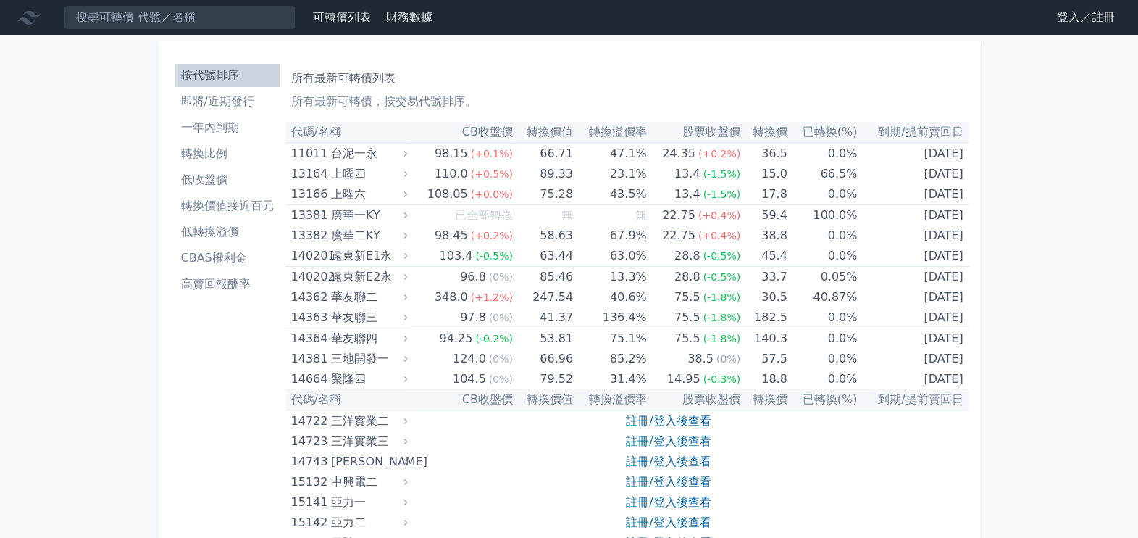
click at [1114, 25] on link "登入／註冊" at bounding box center [1085, 17] width 81 height 23
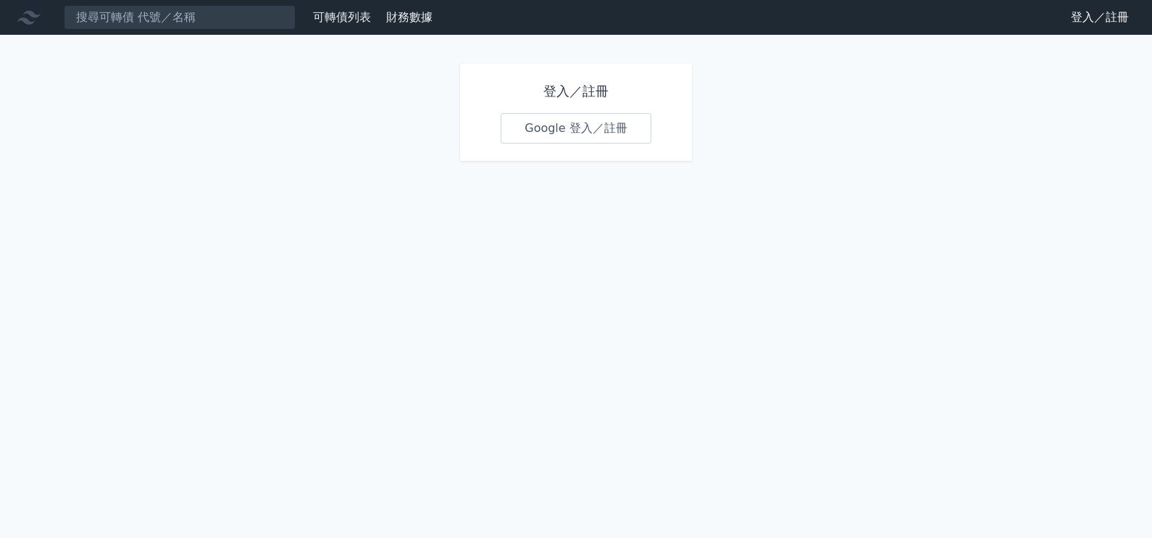
click at [590, 91] on h1 "登入／註冊" at bounding box center [576, 91] width 151 height 20
drag, startPoint x: 544, startPoint y: 85, endPoint x: 612, endPoint y: 85, distance: 68.1
click at [612, 85] on h1 "登入／註冊" at bounding box center [576, 91] width 151 height 20
drag, startPoint x: 612, startPoint y: 85, endPoint x: 596, endPoint y: 89, distance: 16.3
click at [596, 89] on h1 "登入／註冊" at bounding box center [576, 91] width 151 height 20
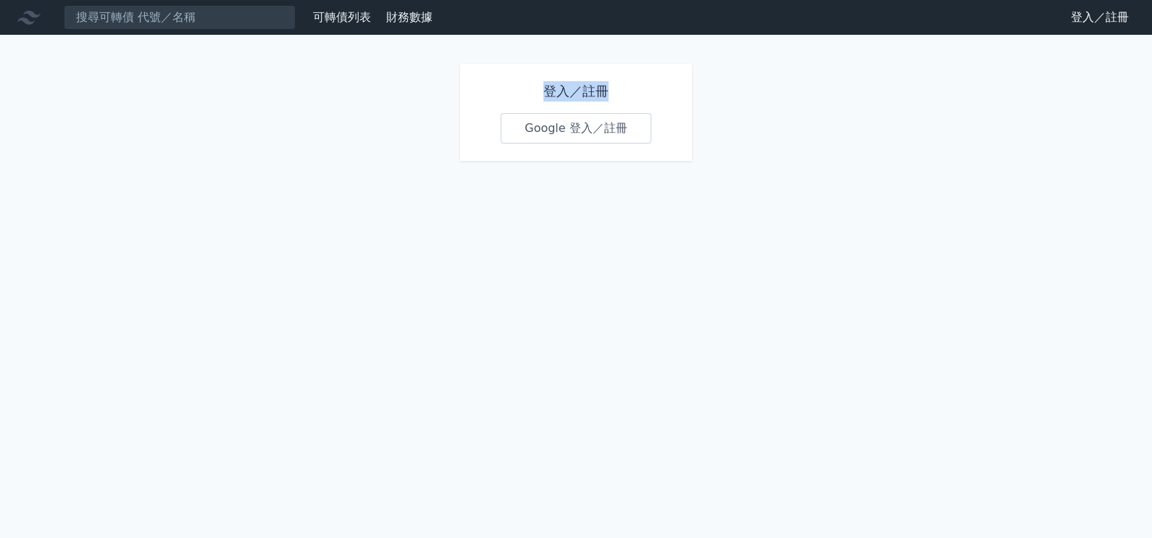
click at [596, 89] on h1 "登入／註冊" at bounding box center [576, 91] width 151 height 20
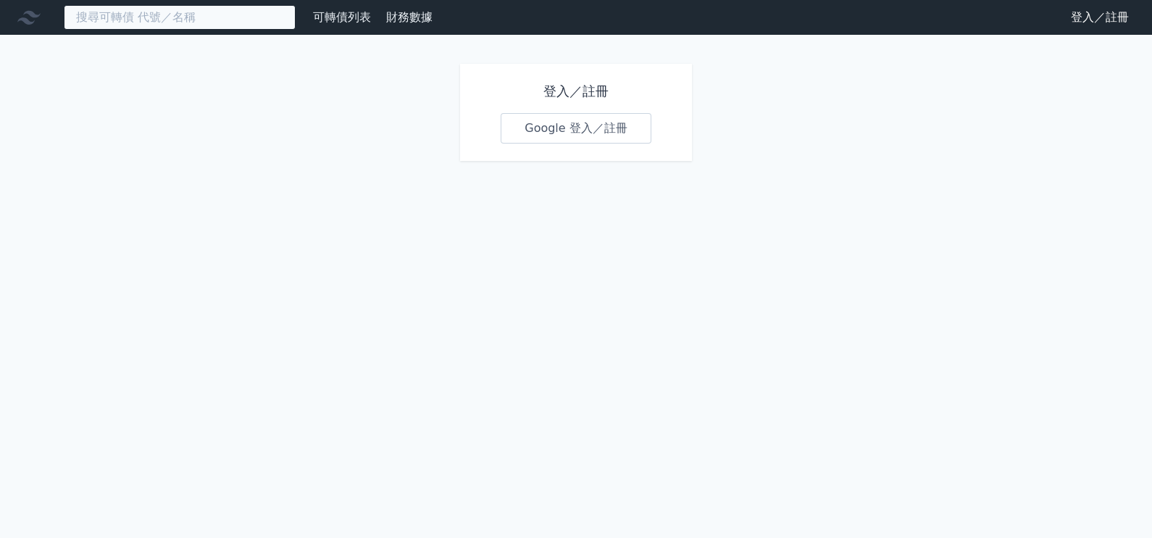
click at [123, 18] on input at bounding box center [180, 17] width 232 height 25
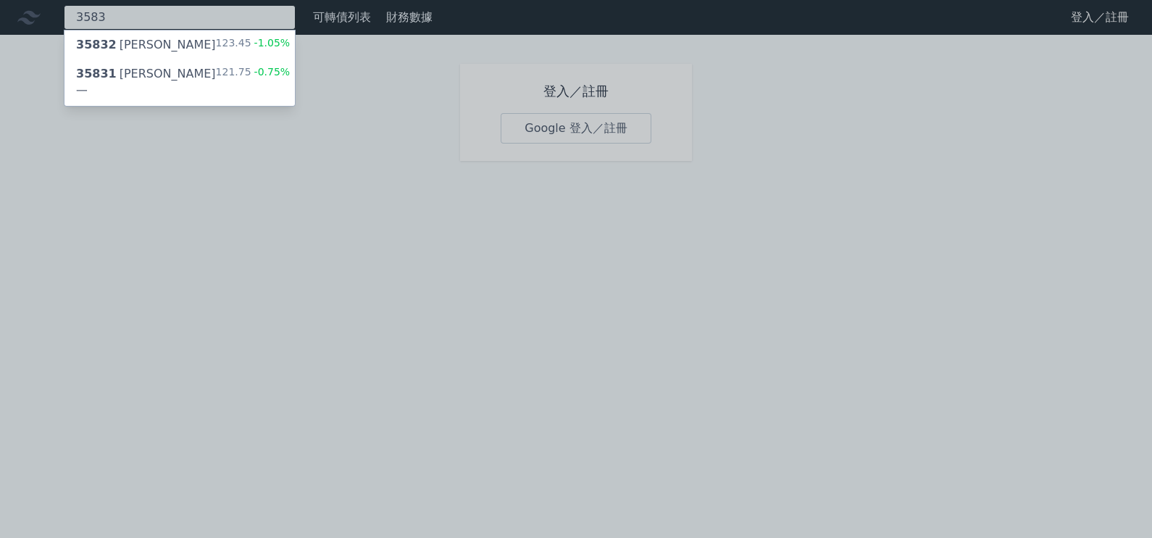
type input "3583"
click at [141, 53] on div "35832 辛耘二" at bounding box center [146, 44] width 140 height 17
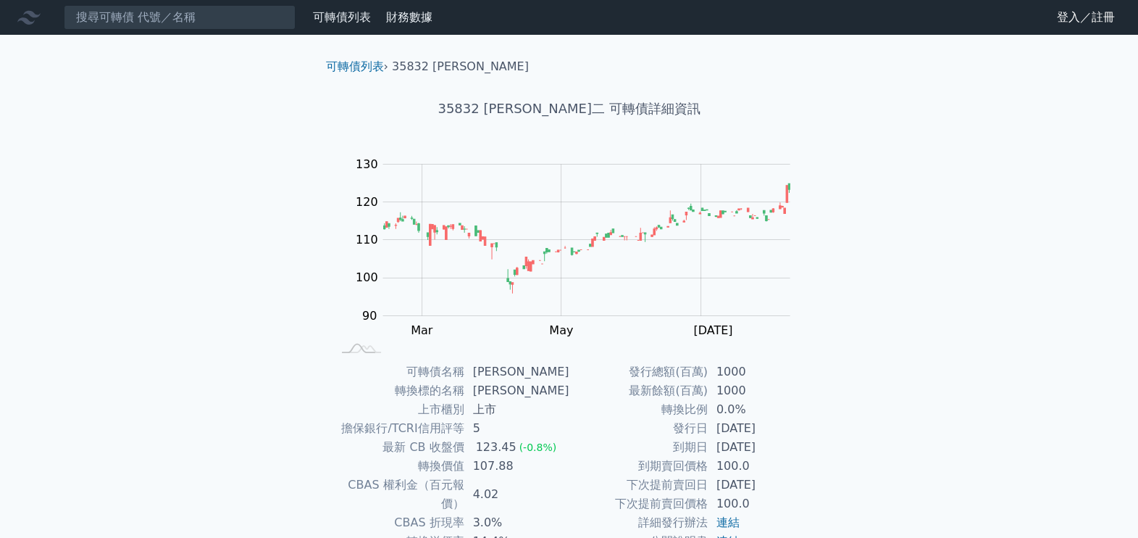
scroll to position [133, 0]
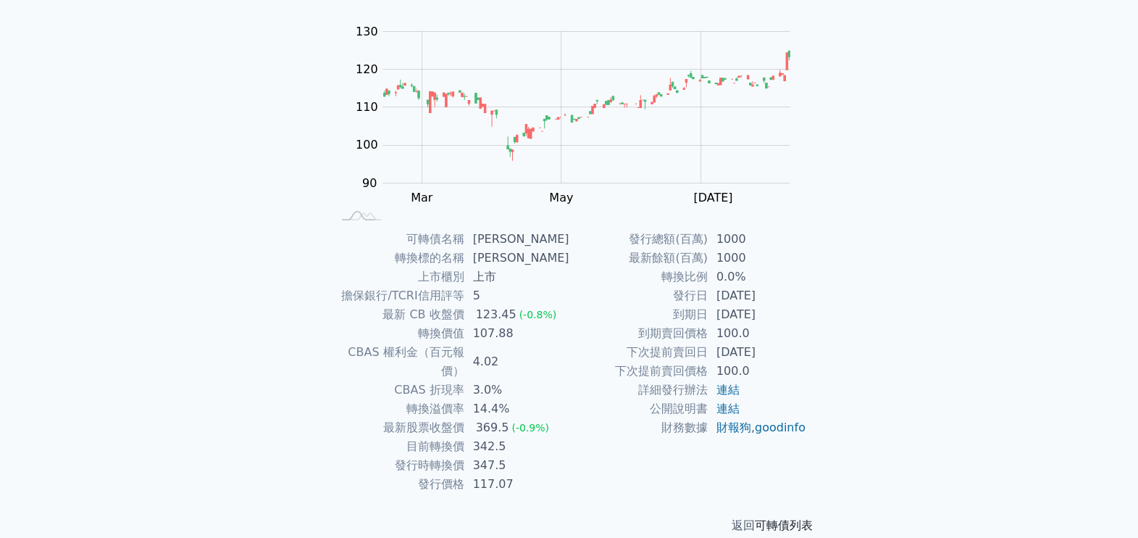
click at [792, 518] on link "可轉債列表" at bounding box center [784, 525] width 58 height 14
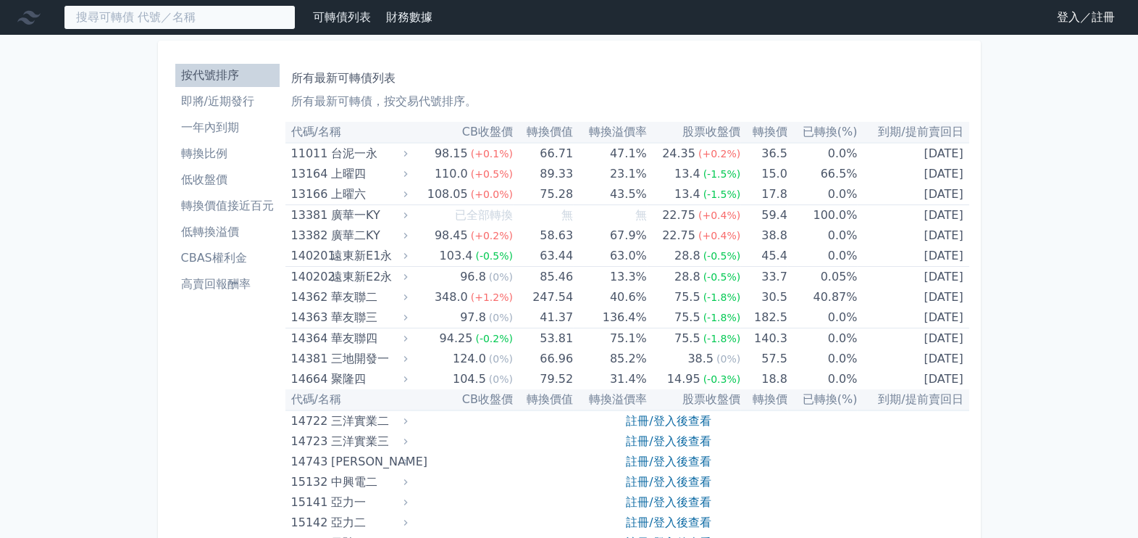
click at [85, 19] on input at bounding box center [180, 17] width 232 height 25
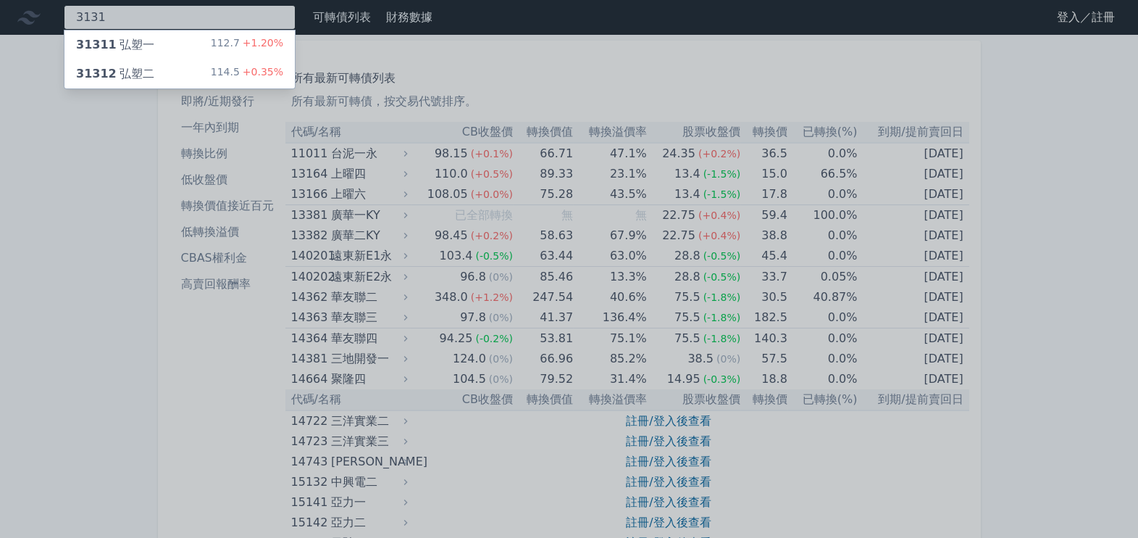
type input "3131"
click at [123, 36] on div "31311 弘塑一" at bounding box center [115, 44] width 78 height 17
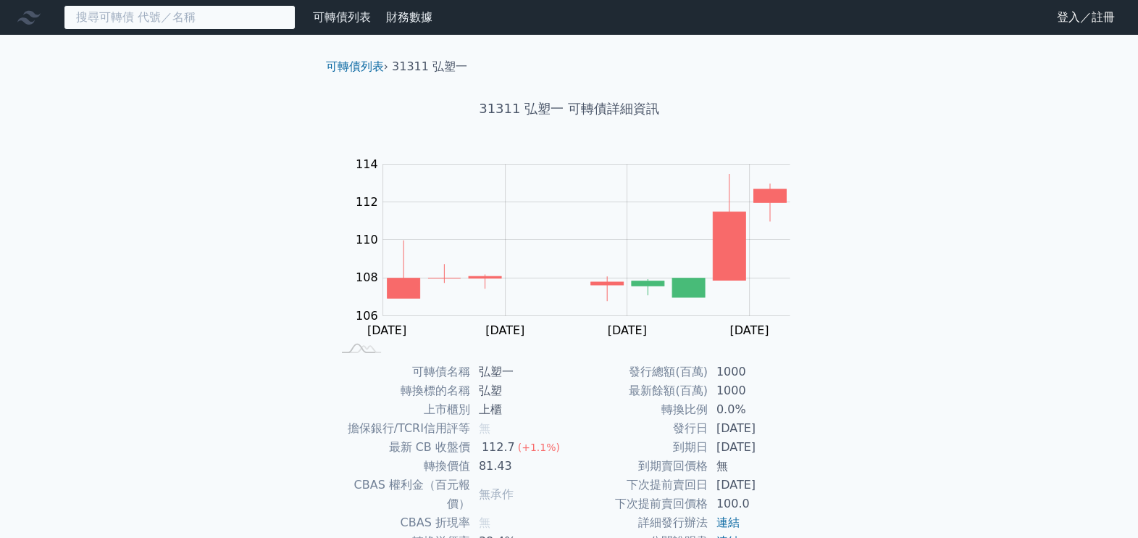
click at [145, 24] on input at bounding box center [180, 17] width 232 height 25
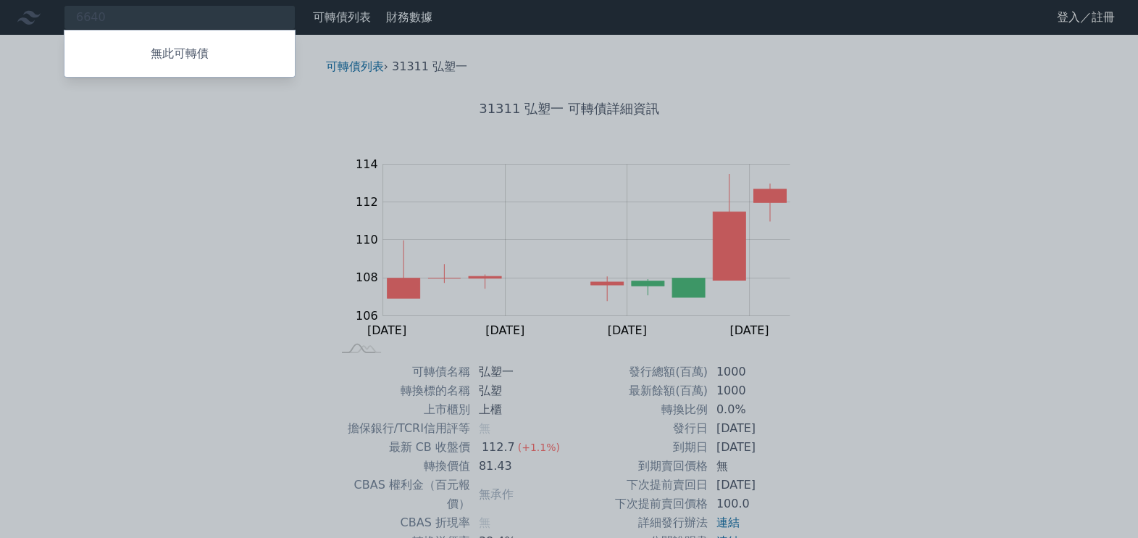
click at [950, 228] on div at bounding box center [569, 269] width 1138 height 538
click at [99, 27] on div "6640 無此可轉債" at bounding box center [180, 17] width 232 height 25
type input "6"
type input "8"
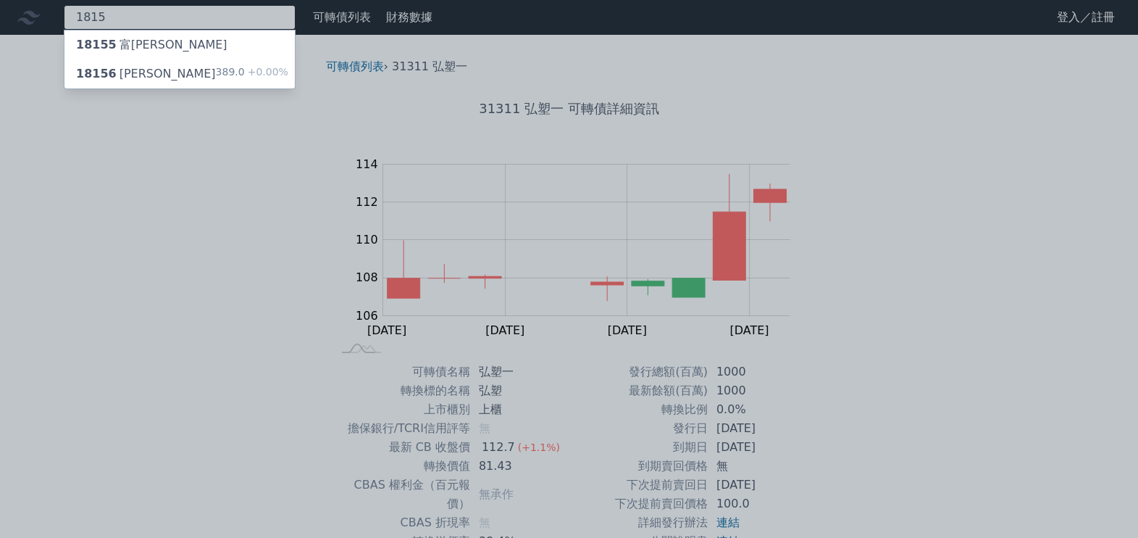
type input "1815"
click at [135, 76] on div "18156 富喬六" at bounding box center [146, 73] width 140 height 17
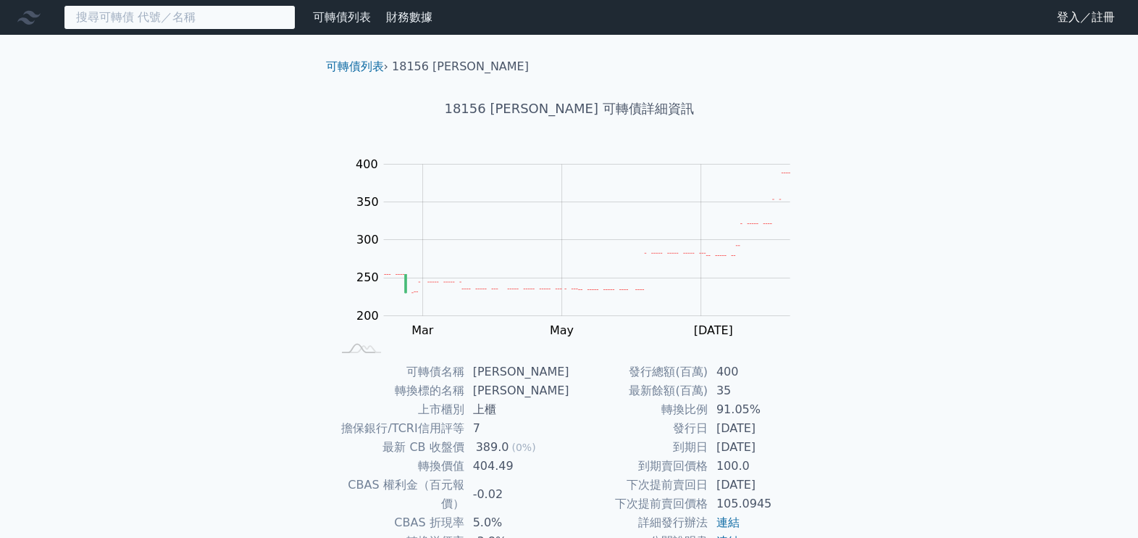
click at [132, 15] on input at bounding box center [180, 17] width 232 height 25
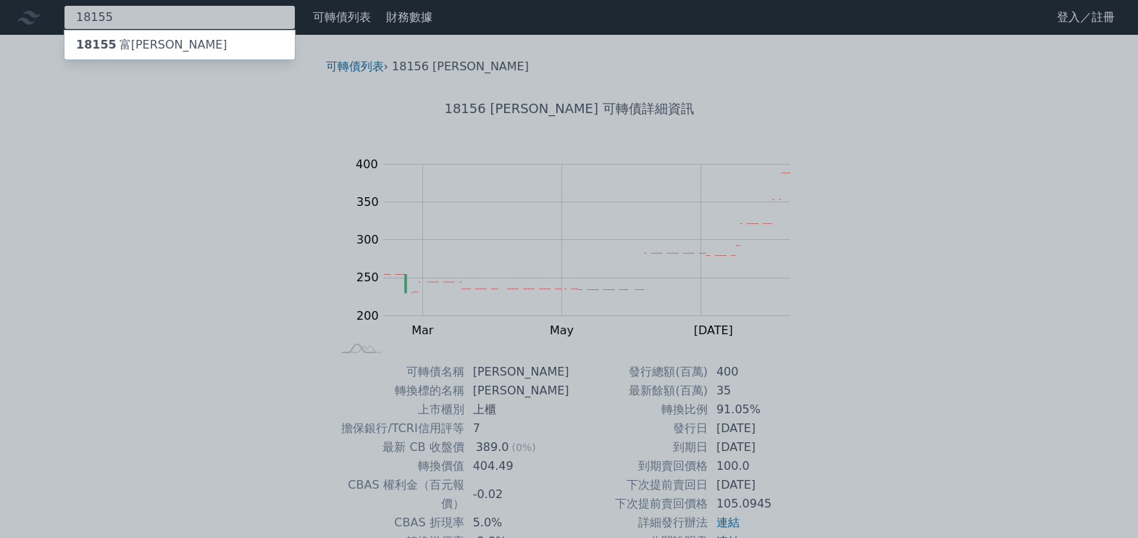
type input "18155"
click at [130, 46] on div "18155 富喬五" at bounding box center [151, 44] width 151 height 17
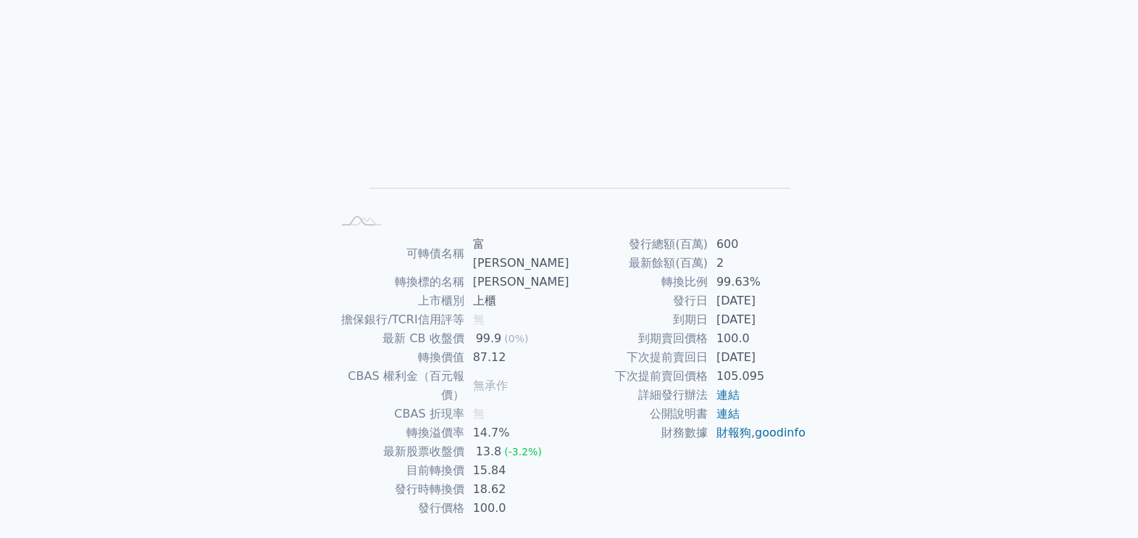
scroll to position [133, 0]
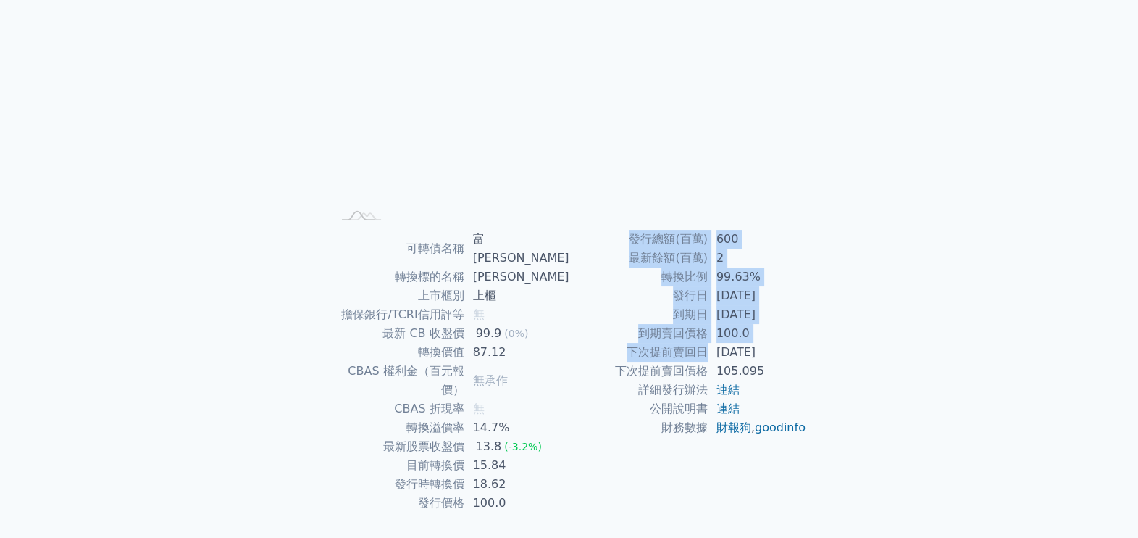
drag, startPoint x: 706, startPoint y: 350, endPoint x: 815, endPoint y: 359, distance: 109.1
click at [815, 359] on div "可轉債名稱 富喬五 轉換標的名稱 富喬 上市櫃別 上櫃 擔保銀行/TCRI信用評等 無 最新 CB 收盤價 99.9 (0%) 轉換價值 87.12 CBAS…" at bounding box center [569, 371] width 510 height 283
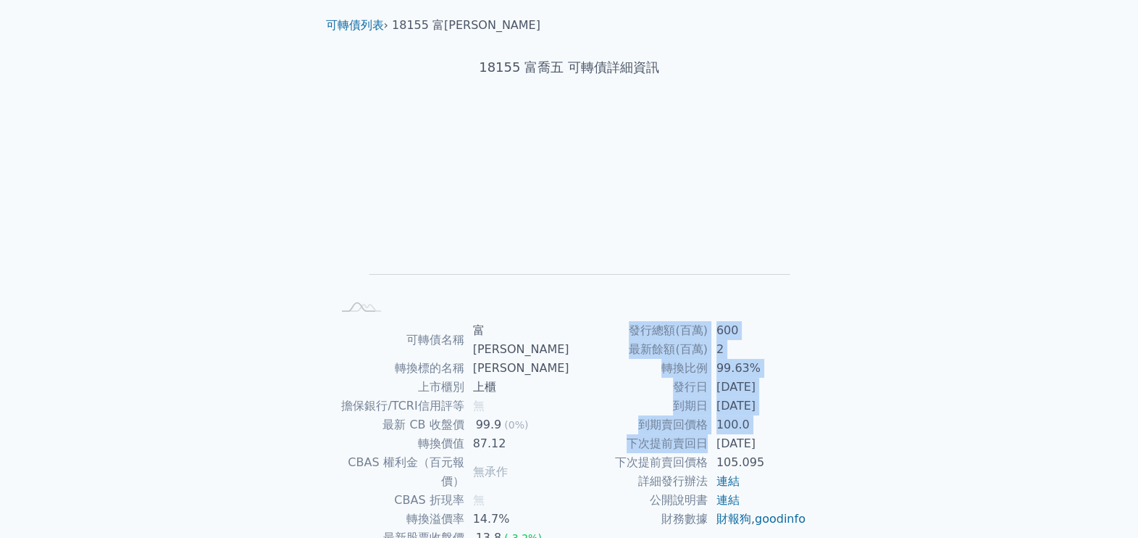
scroll to position [0, 0]
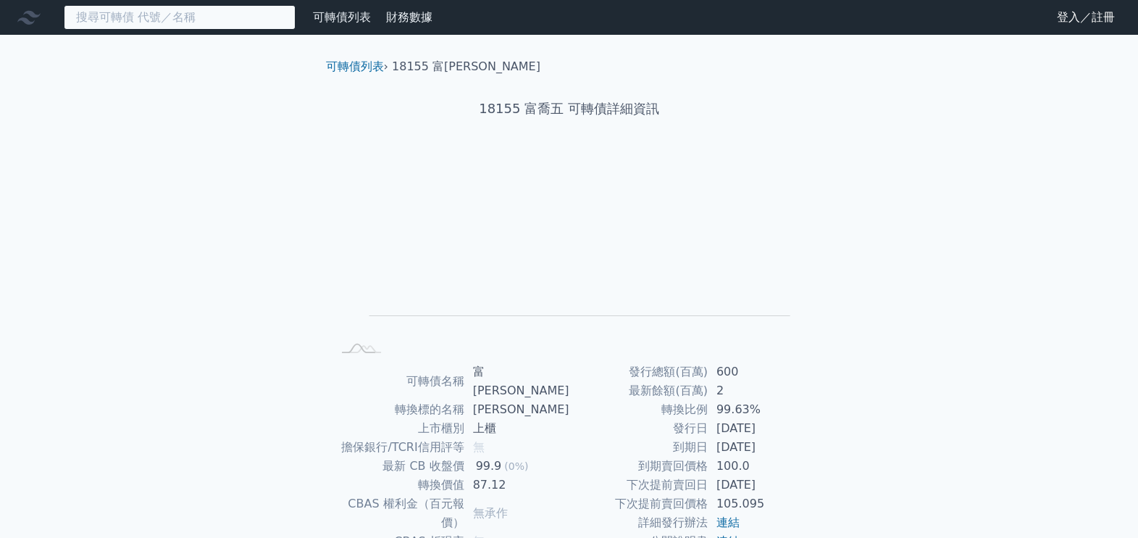
click at [127, 19] on input at bounding box center [180, 17] width 232 height 25
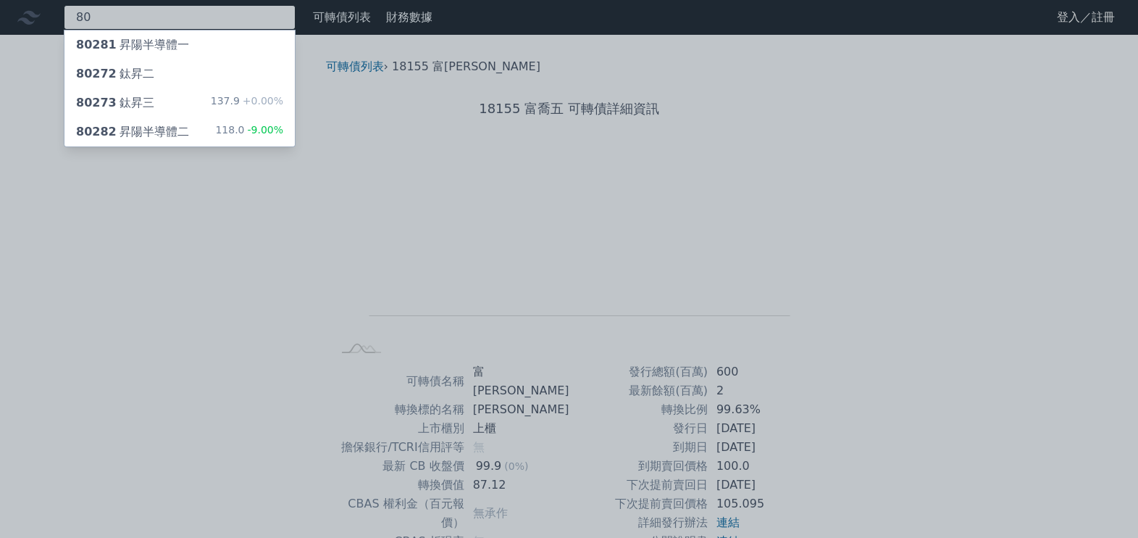
type input "8"
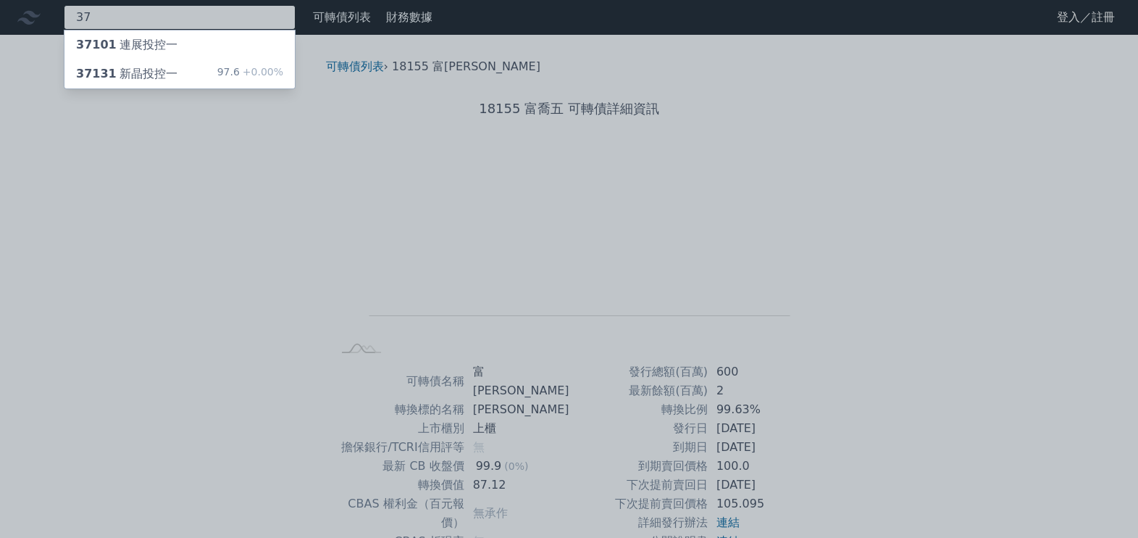
type input "3"
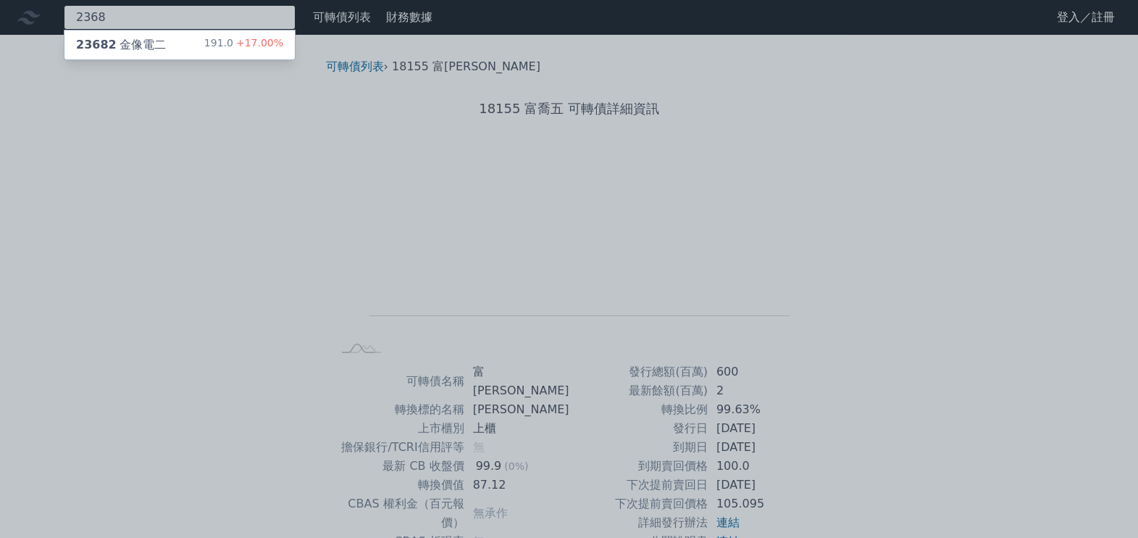
type input "2368"
click at [146, 46] on div "23682 金像電二" at bounding box center [121, 44] width 90 height 17
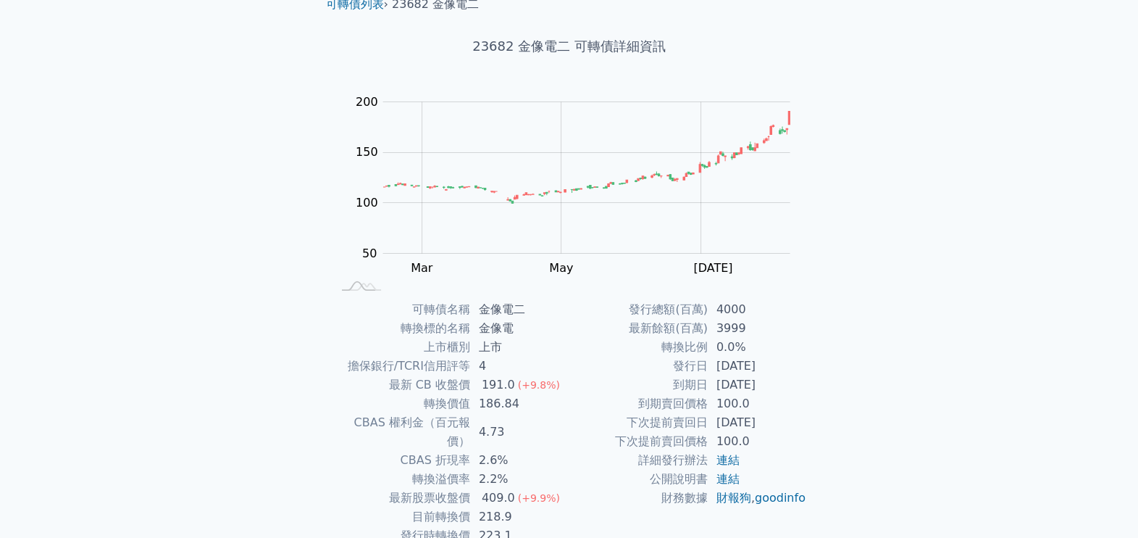
scroll to position [90, 0]
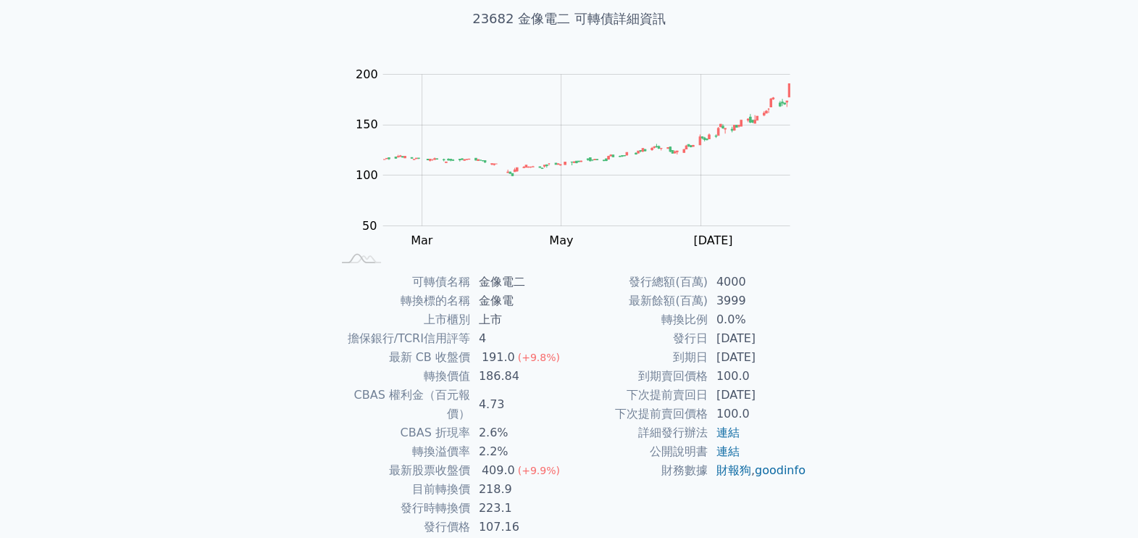
click at [689, 293] on td "最新餘額(百萬)" at bounding box center [638, 300] width 138 height 19
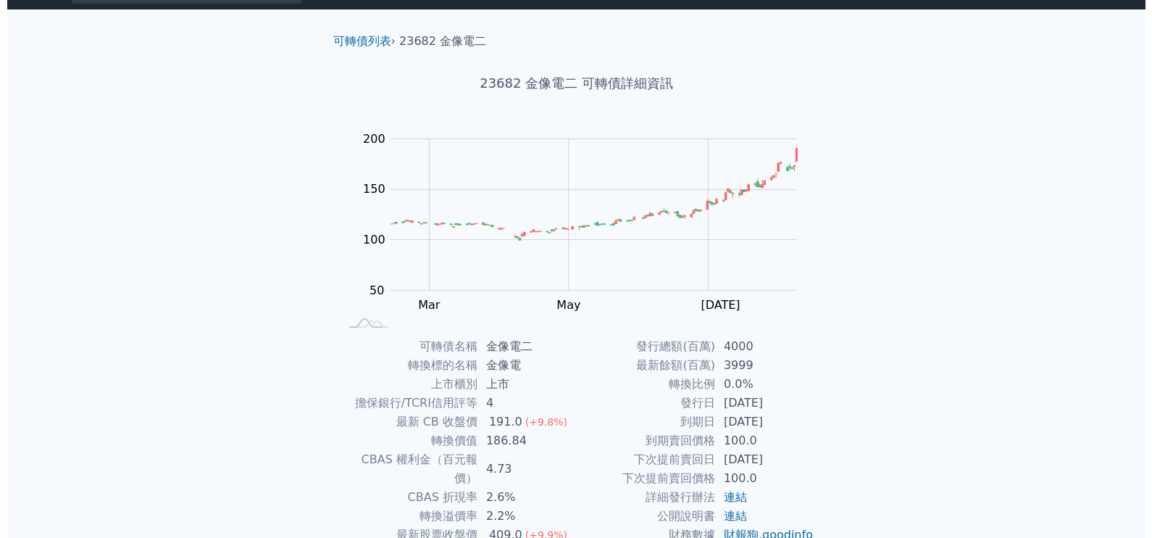
scroll to position [0, 0]
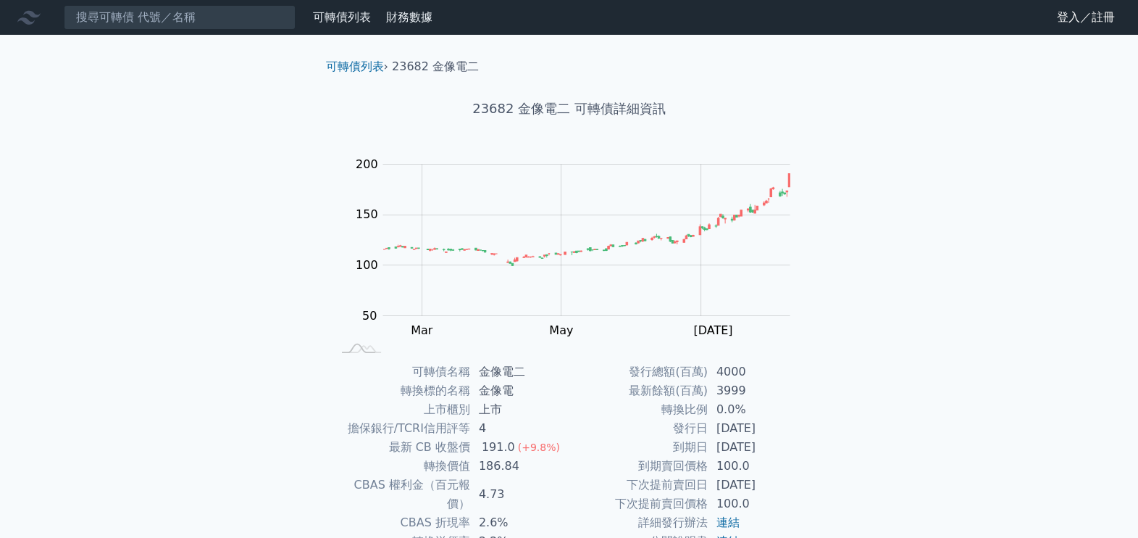
click at [356, 18] on link "可轉債列表" at bounding box center [342, 17] width 58 height 14
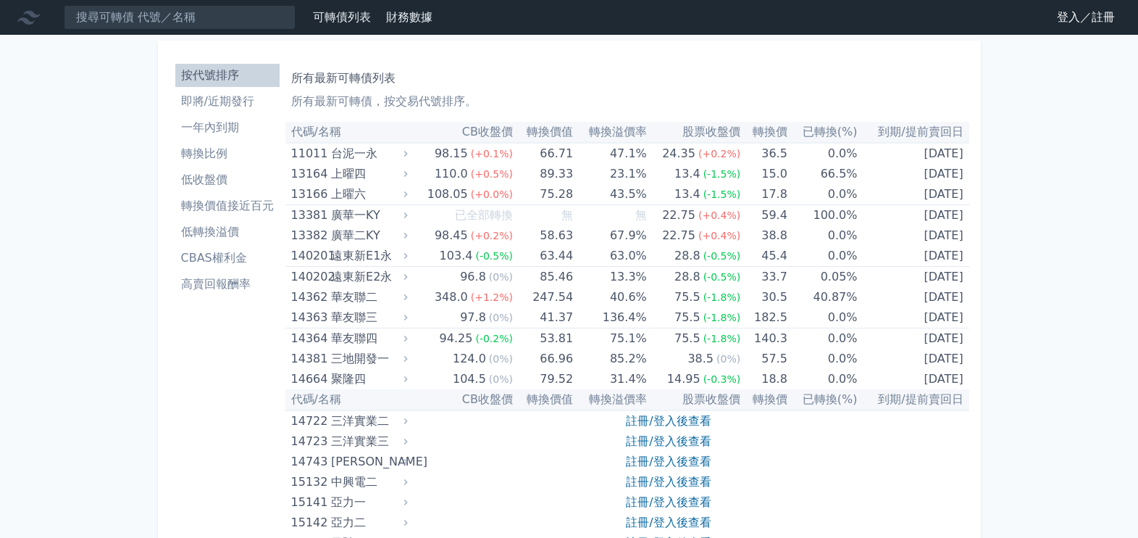
click at [1106, 19] on link "登入／註冊" at bounding box center [1085, 17] width 81 height 23
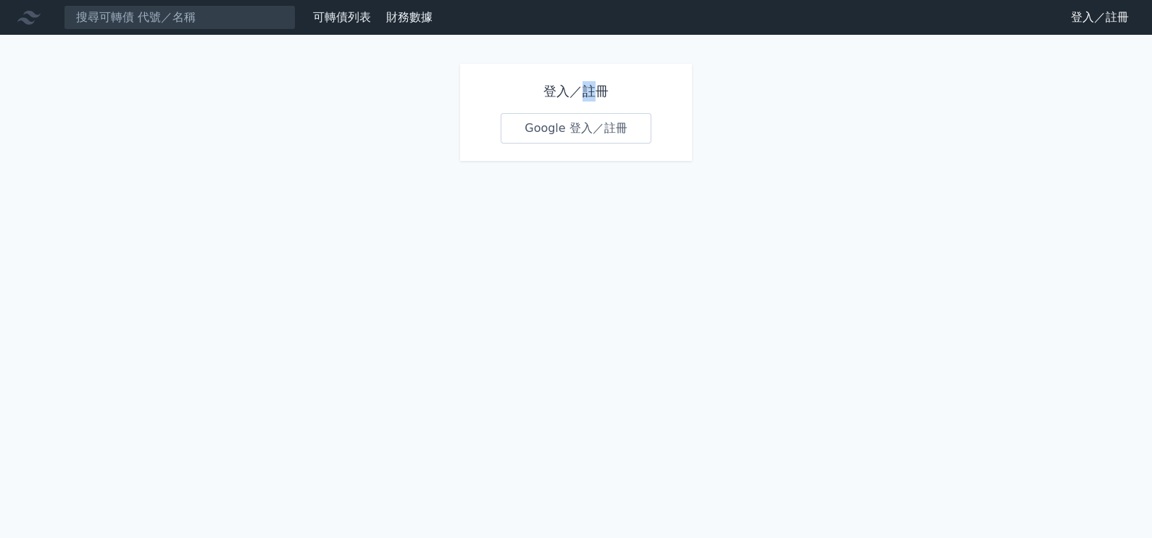
click at [590, 94] on h1 "登入／註冊" at bounding box center [576, 91] width 151 height 20
click at [591, 92] on h1 "登入／註冊" at bounding box center [576, 91] width 151 height 20
click at [579, 129] on link "Google 登入／註冊" at bounding box center [576, 128] width 151 height 30
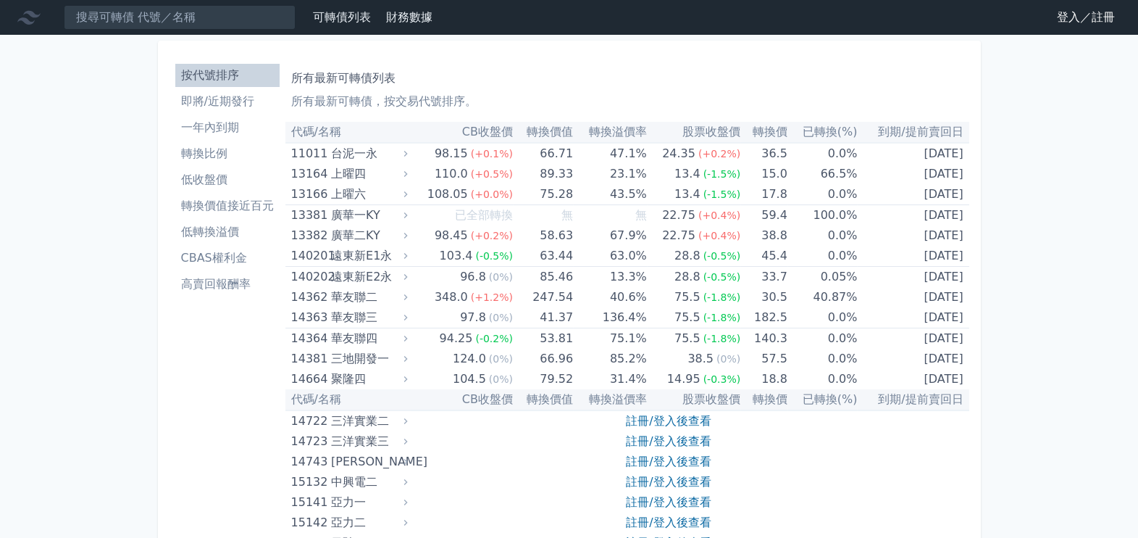
click at [1065, 22] on link "登入／註冊" at bounding box center [1085, 17] width 81 height 23
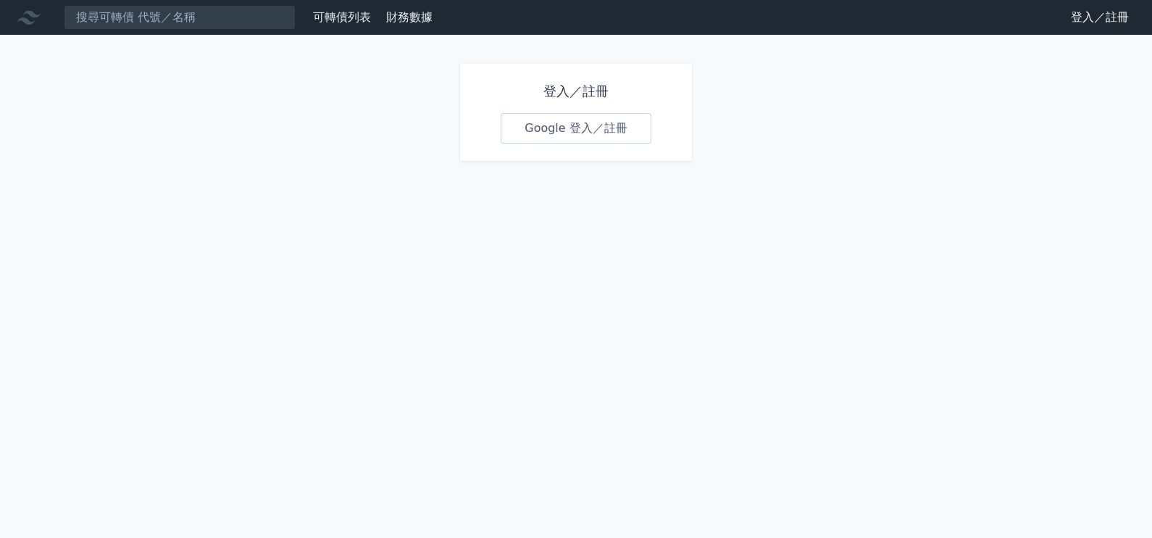
click at [588, 91] on h1 "登入／註冊" at bounding box center [576, 91] width 151 height 20
drag, startPoint x: 588, startPoint y: 91, endPoint x: 583, endPoint y: 99, distance: 9.4
click at [583, 99] on h1 "登入／註冊" at bounding box center [576, 91] width 151 height 20
click at [606, 125] on link "Google 登入／註冊" at bounding box center [576, 128] width 151 height 30
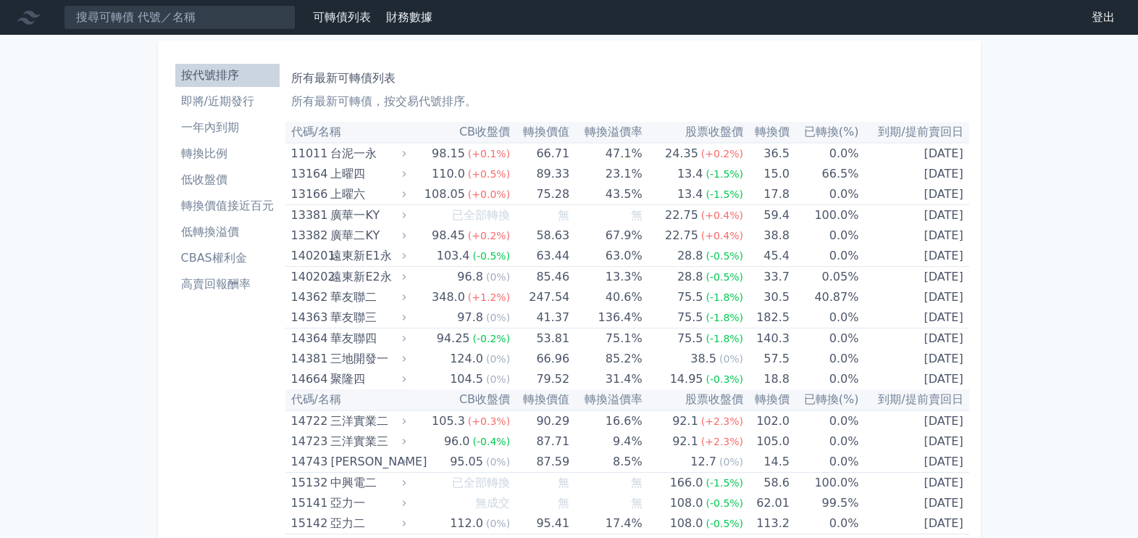
click at [214, 105] on li "即將/近期發行" at bounding box center [227, 101] width 104 height 17
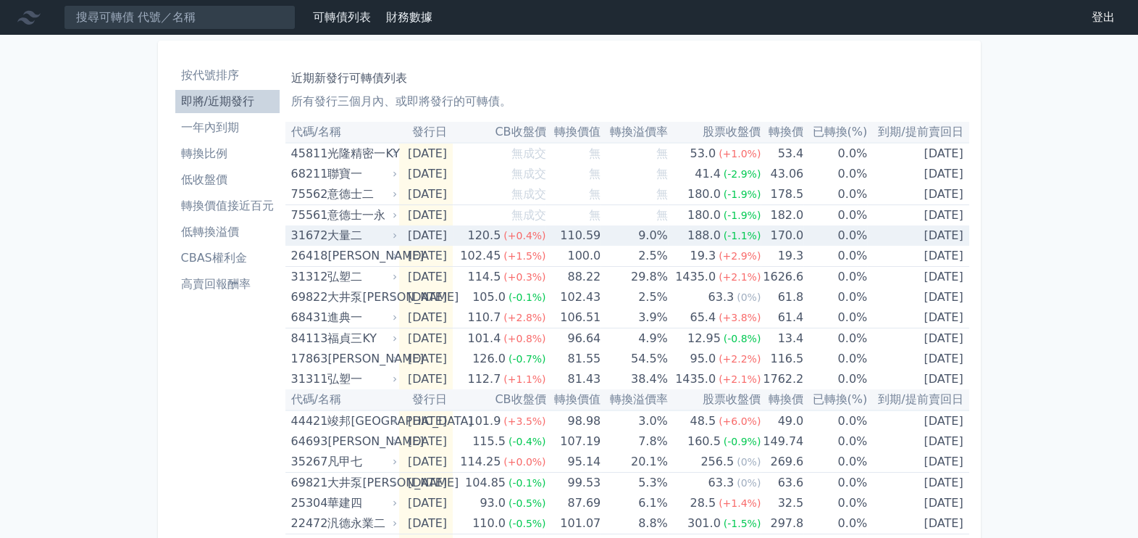
click at [451, 235] on td "[DATE]" at bounding box center [426, 235] width 54 height 20
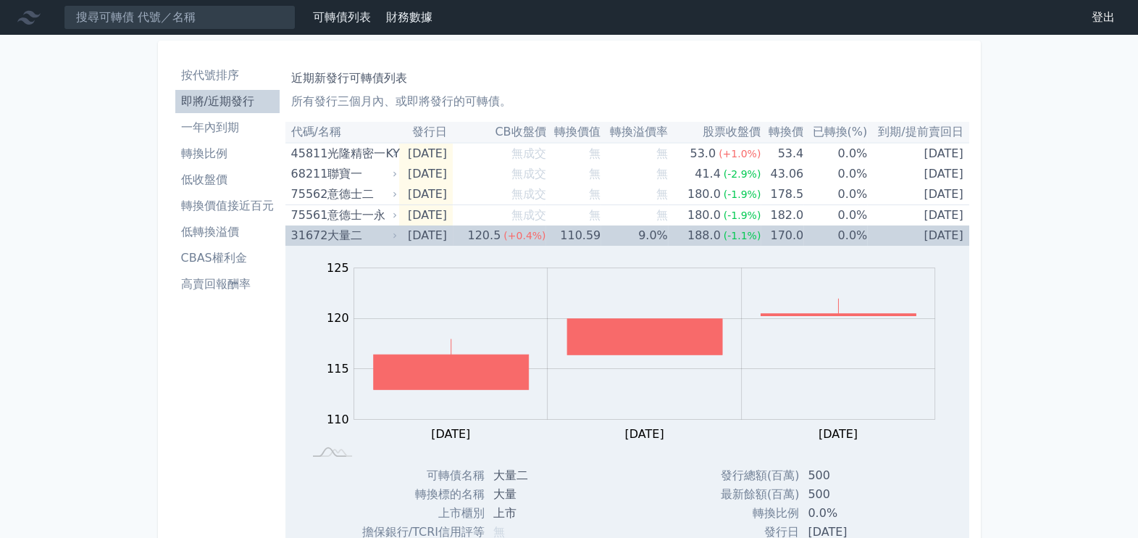
click at [325, 236] on div "31672 大量二" at bounding box center [340, 235] width 99 height 20
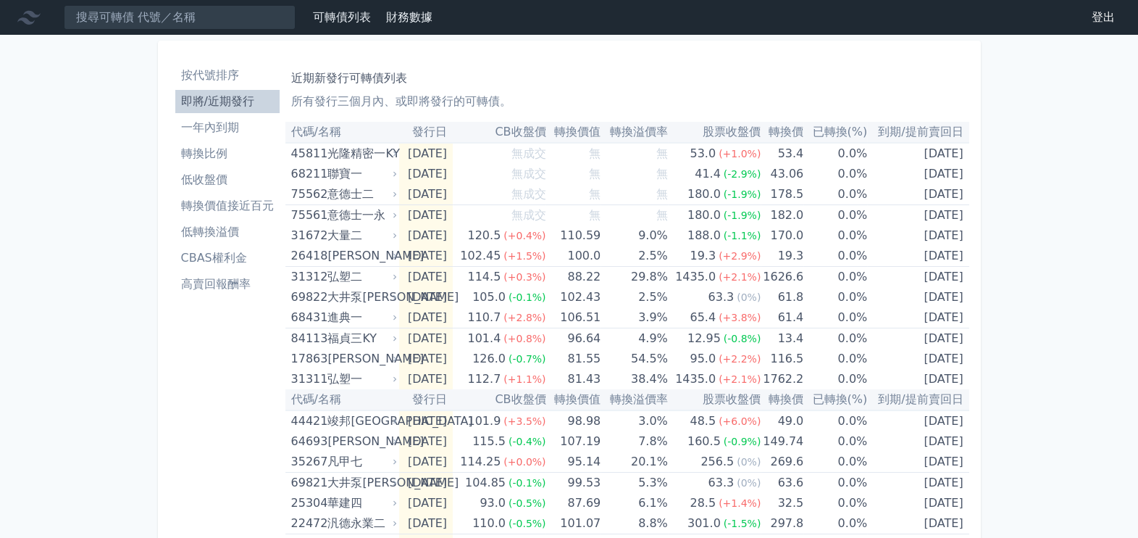
click at [224, 81] on li "按代號排序" at bounding box center [227, 75] width 104 height 17
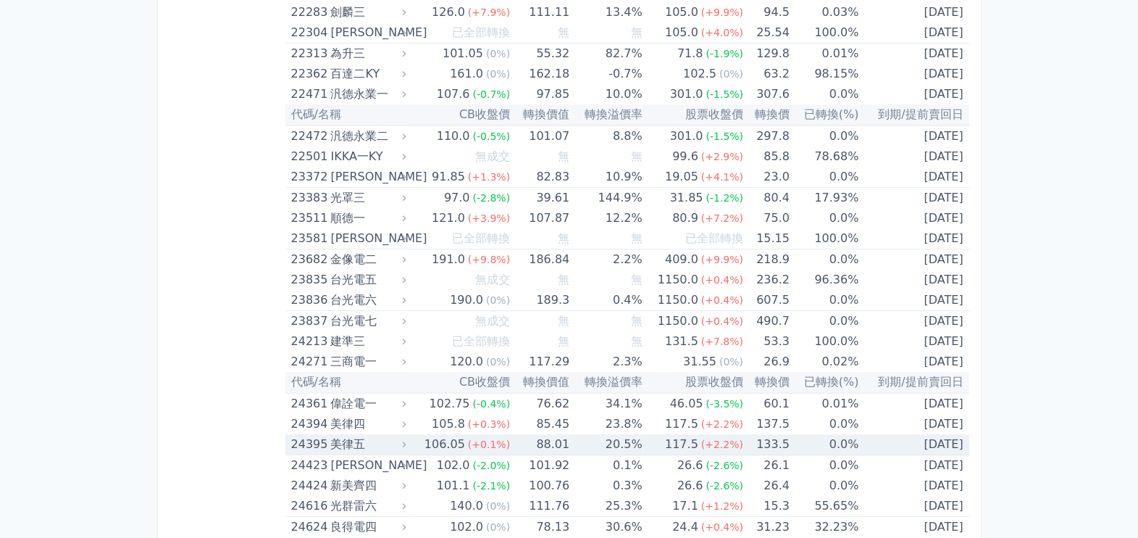
scroll to position [1177, 0]
